Goal: Transaction & Acquisition: Purchase product/service

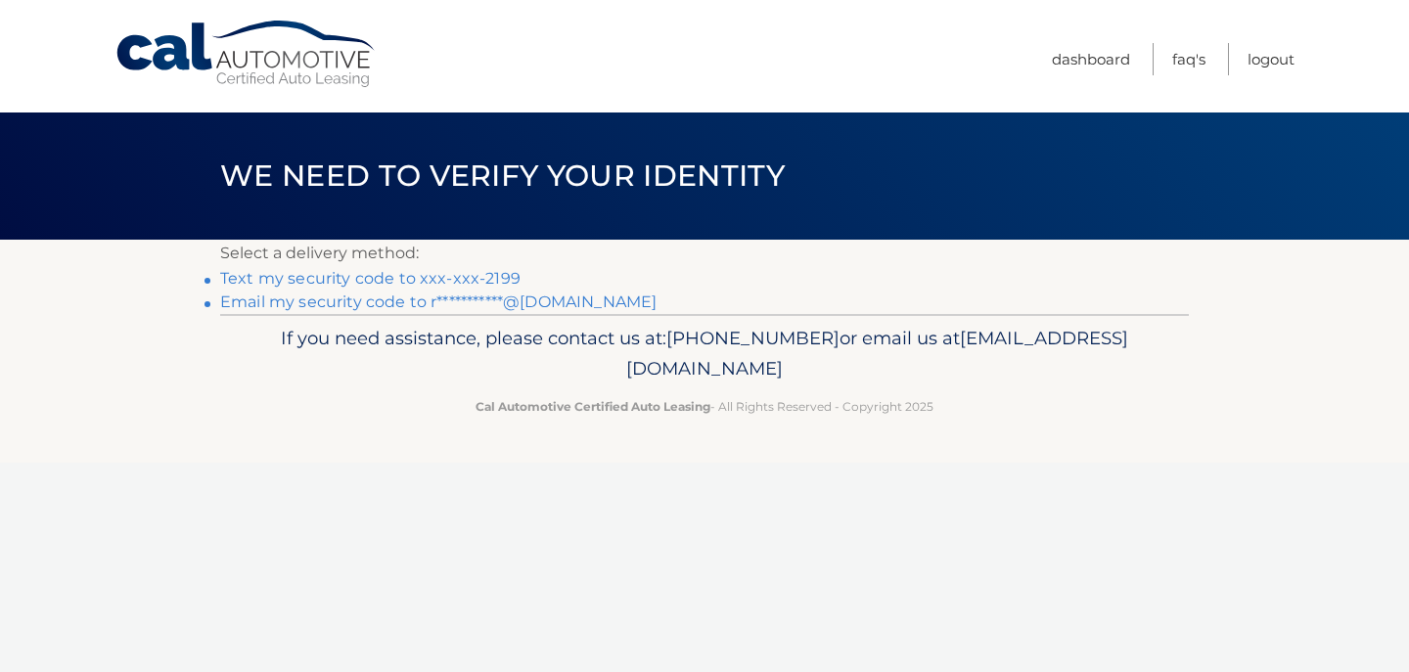
click at [312, 278] on link "Text my security code to xxx-xxx-2199" at bounding box center [370, 278] width 300 height 19
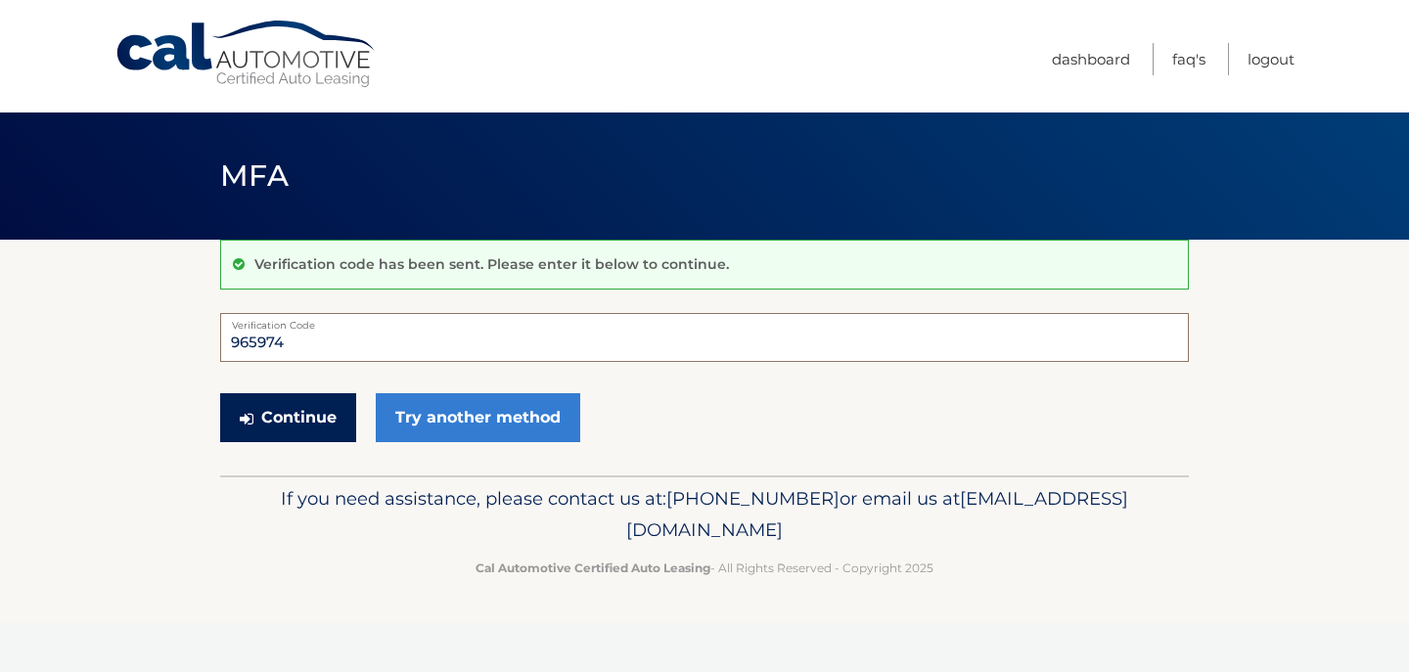
type input "965974"
click at [340, 408] on button "Continue" at bounding box center [288, 417] width 136 height 49
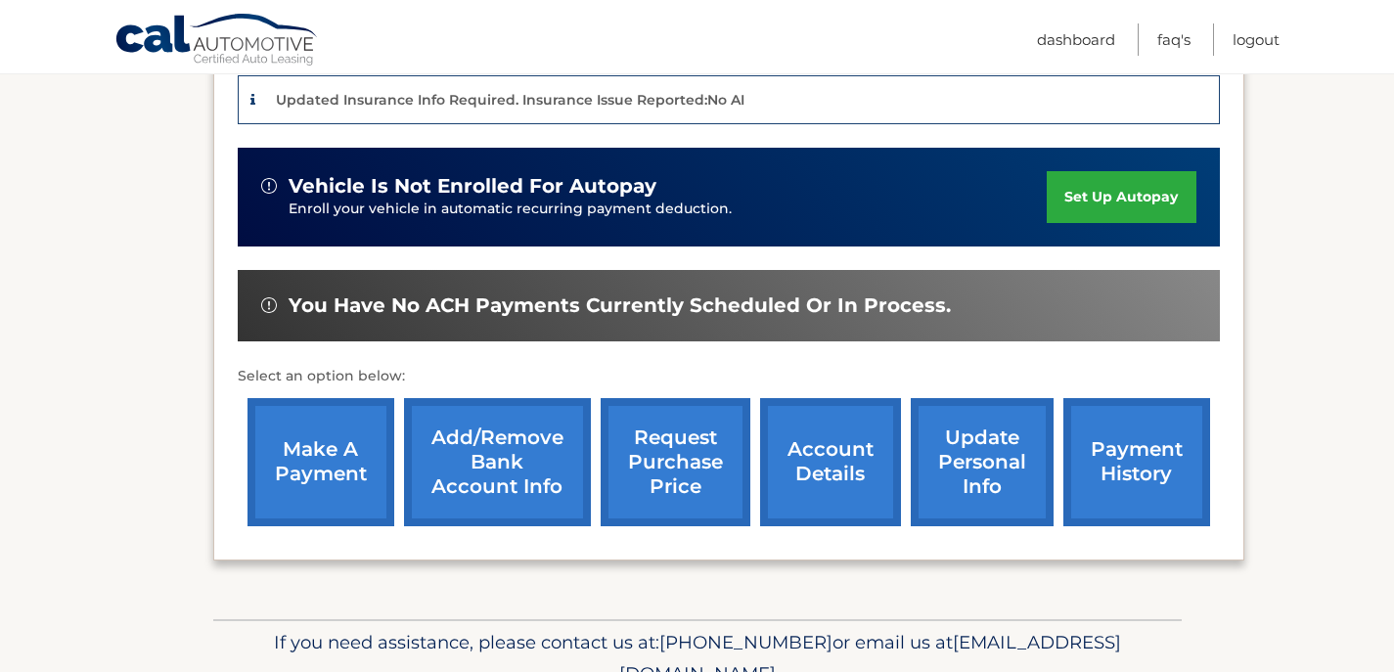
scroll to position [524, 0]
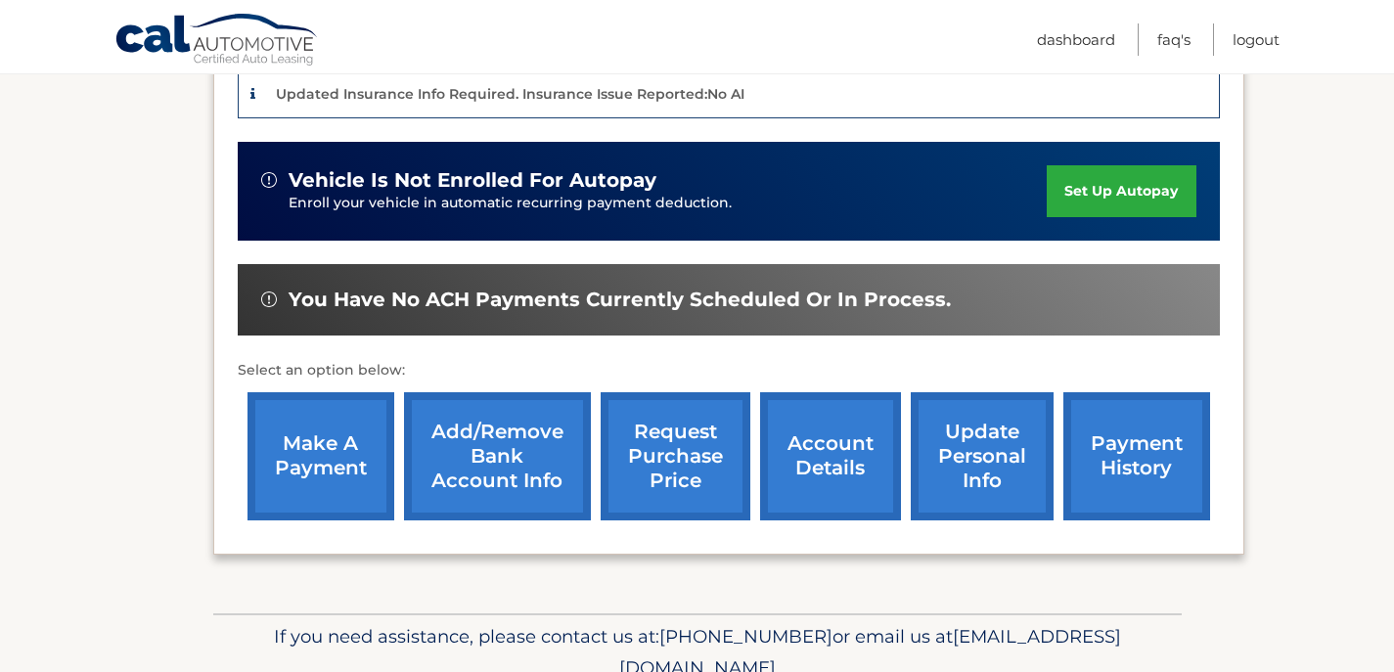
click at [335, 424] on link "make a payment" at bounding box center [320, 456] width 147 height 128
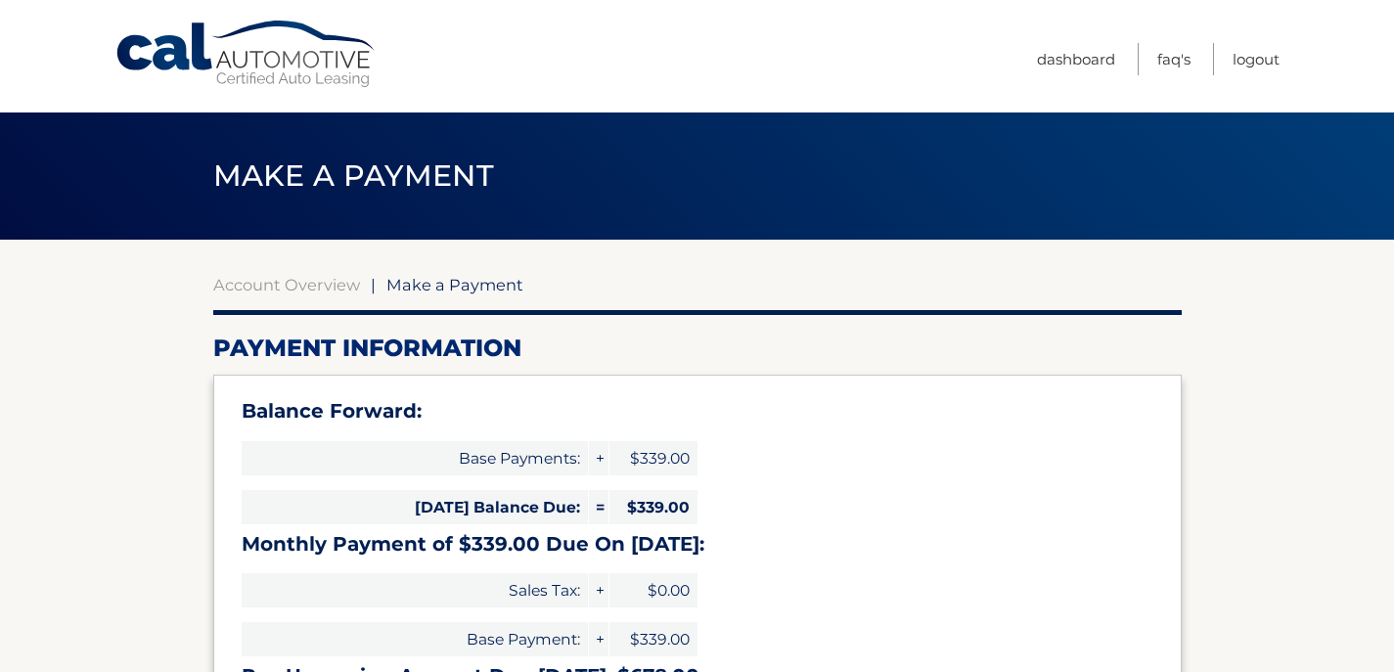
select select "MTdmZTIwMjAtNGJjZC00YzZhLWIzODktMDRiOTIzODRhYzlk"
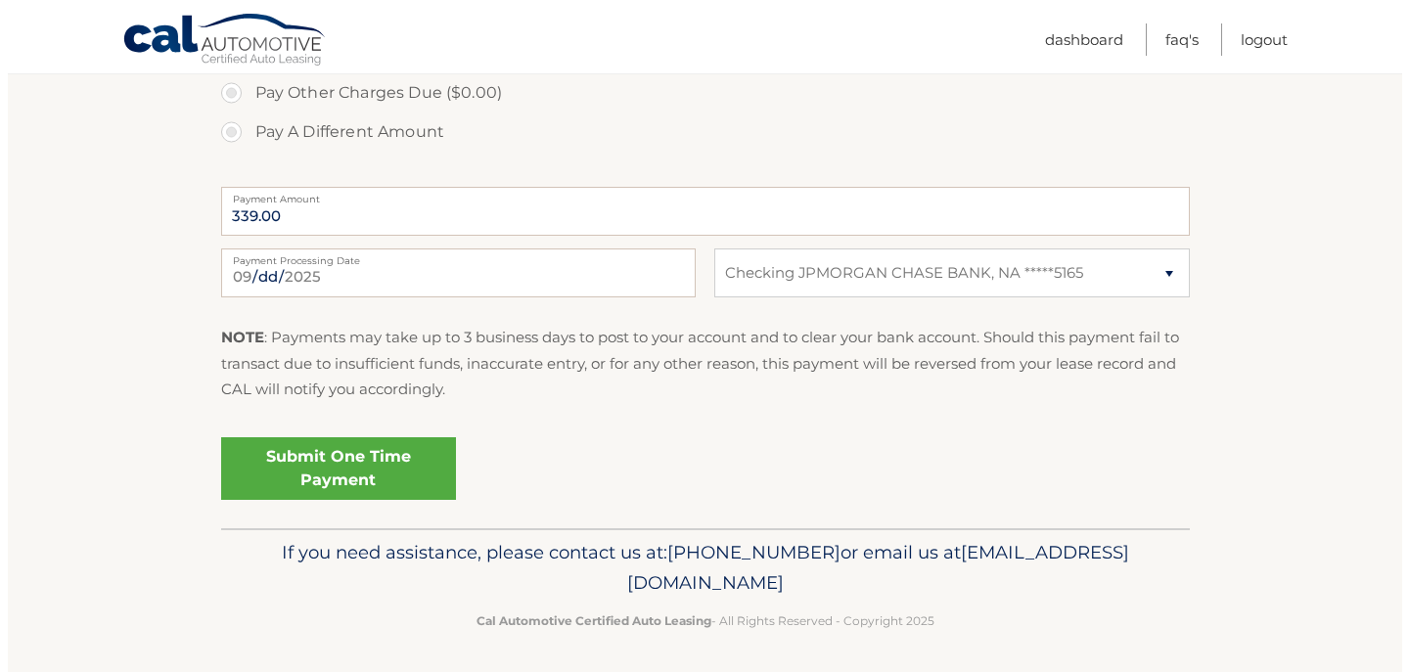
scroll to position [803, 0]
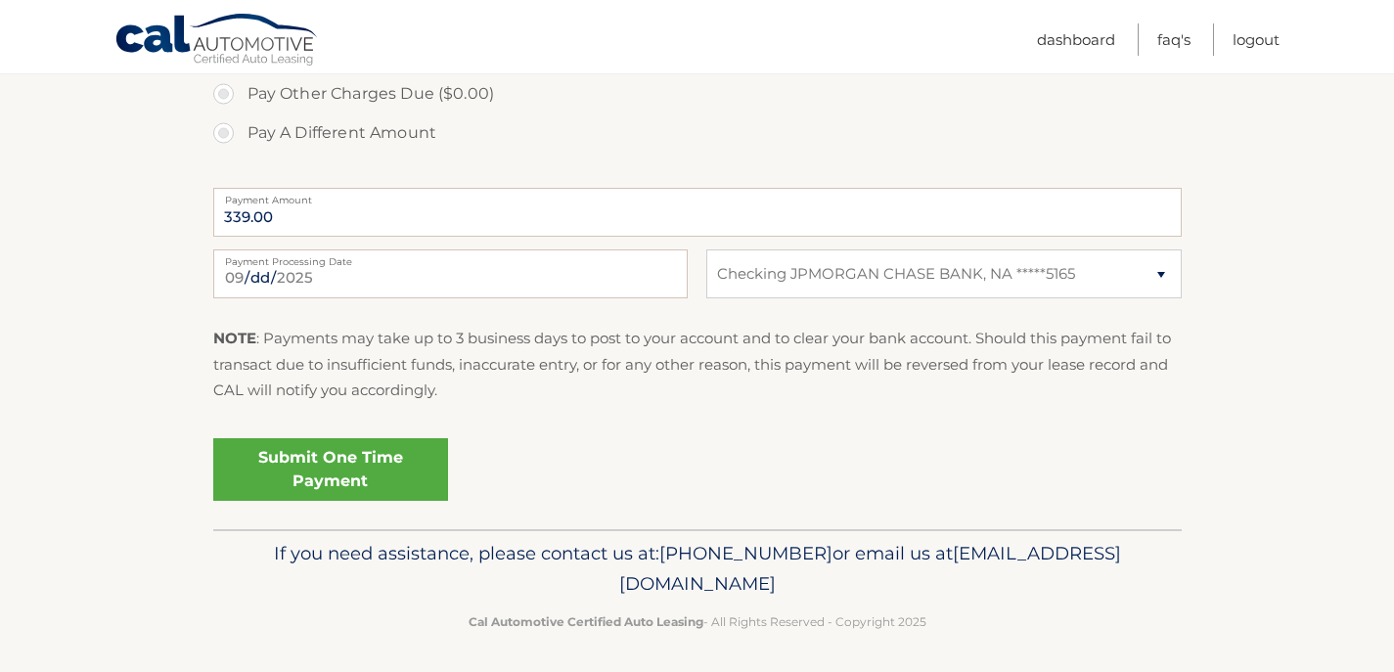
click at [366, 461] on link "Submit One Time Payment" at bounding box center [330, 469] width 235 height 63
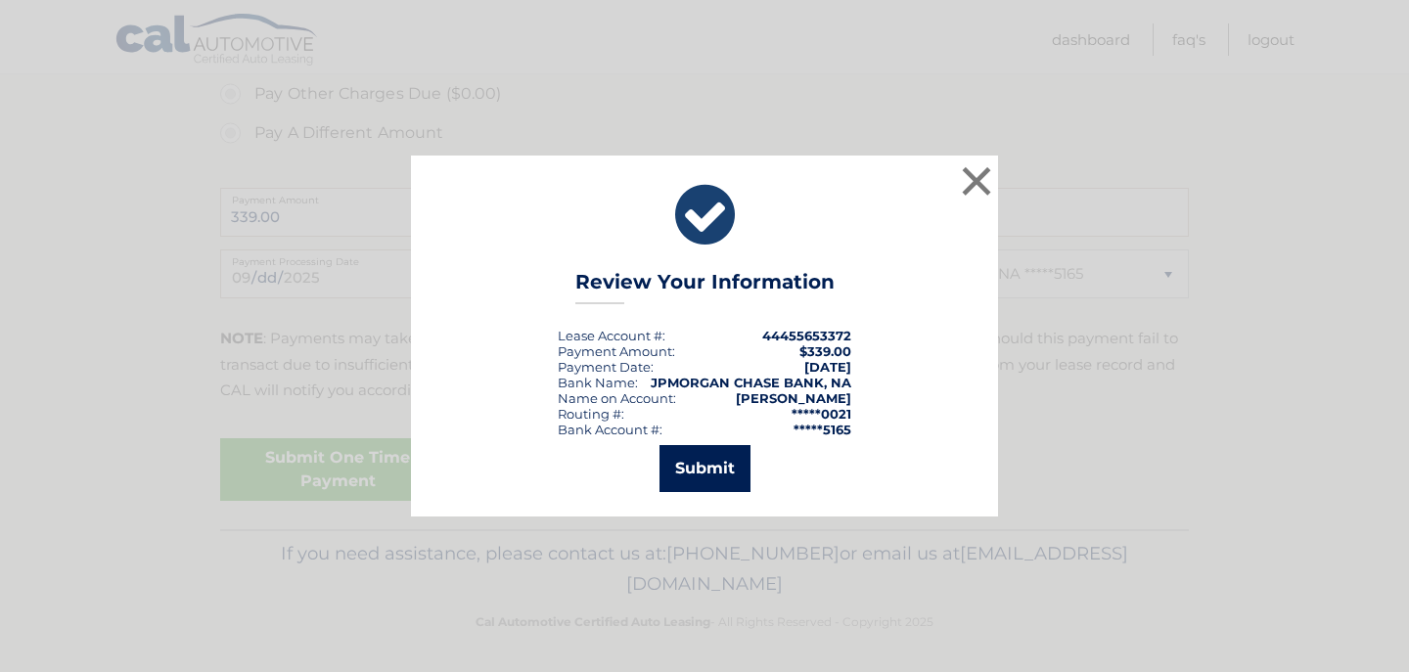
click at [695, 469] on button "Submit" at bounding box center [704, 468] width 91 height 47
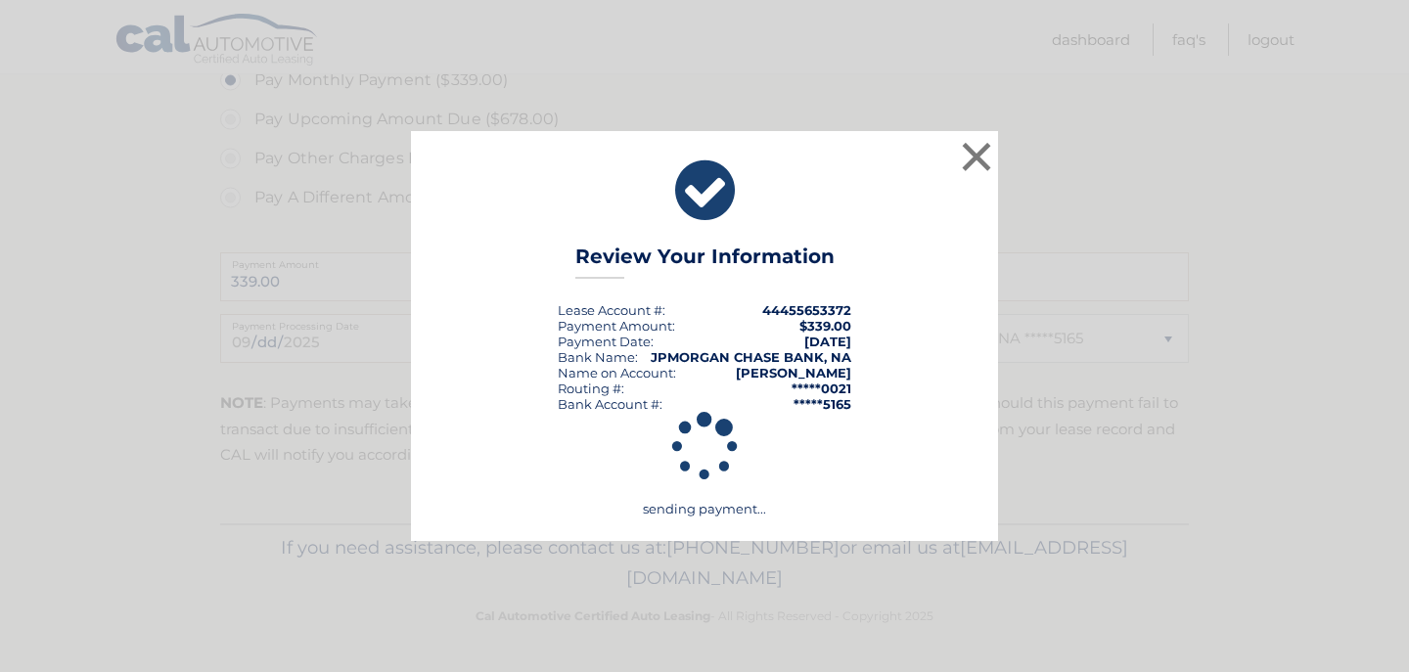
scroll to position [733, 0]
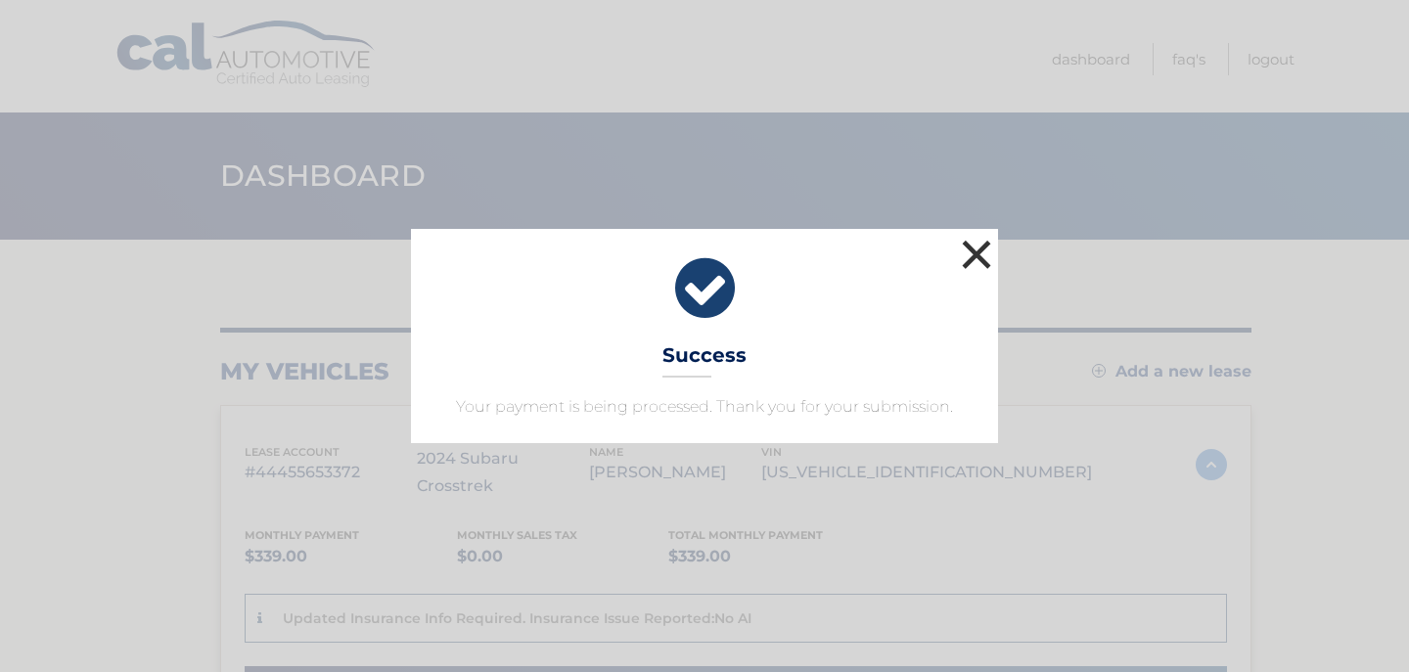
click at [979, 248] on button "×" at bounding box center [976, 254] width 39 height 39
